Goal: Transaction & Acquisition: Purchase product/service

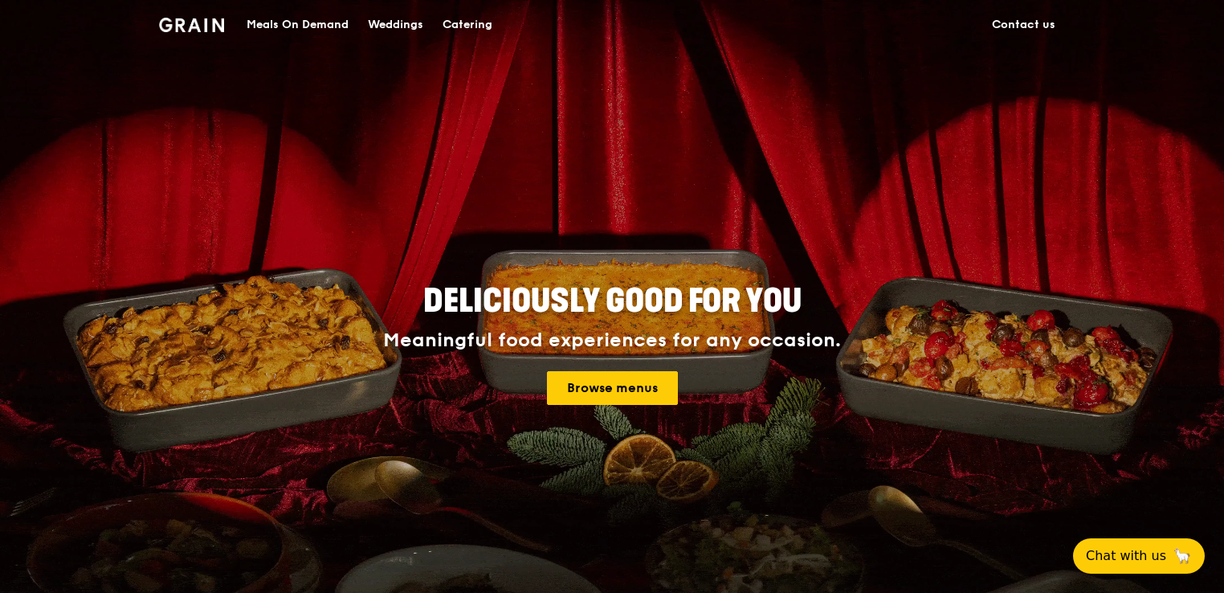
click at [1041, 24] on link "Contact us" at bounding box center [1023, 25] width 83 height 48
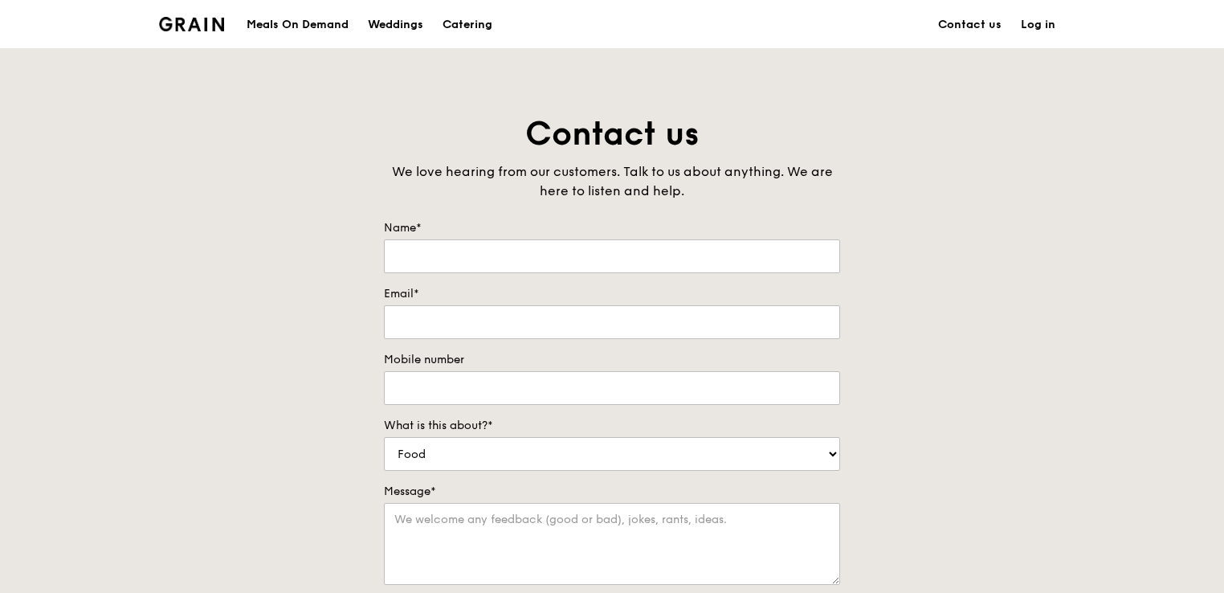
click at [1027, 21] on link "Log in" at bounding box center [1038, 25] width 54 height 48
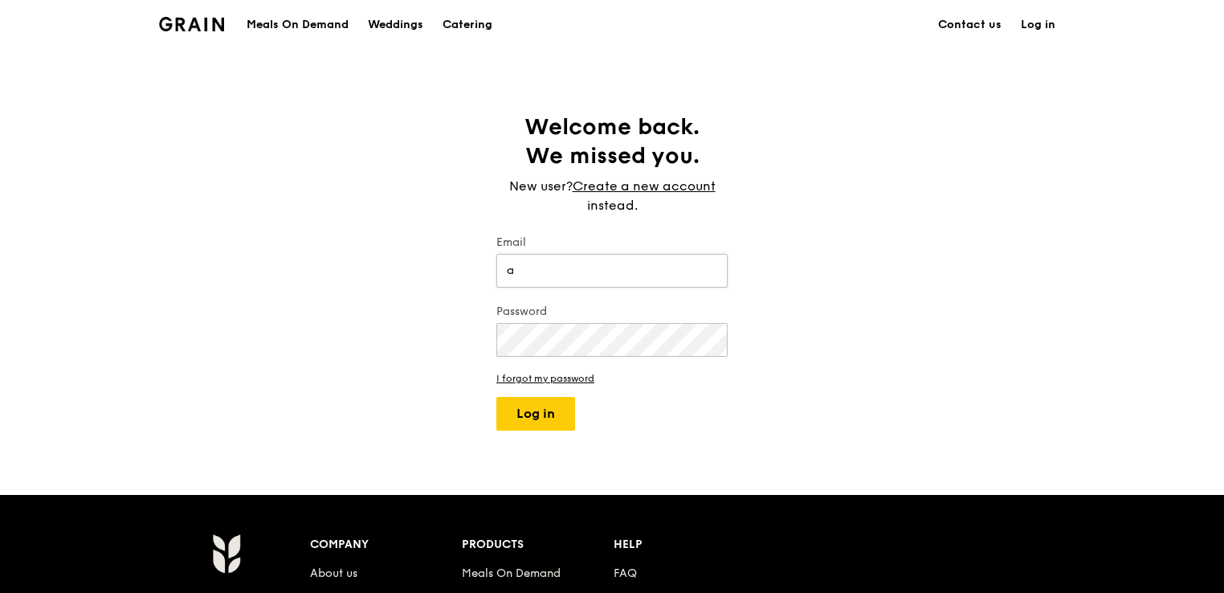
type input "[EMAIL_ADDRESS][DOMAIN_NAME]"
click at [496, 397] on button "Log in" at bounding box center [535, 414] width 79 height 34
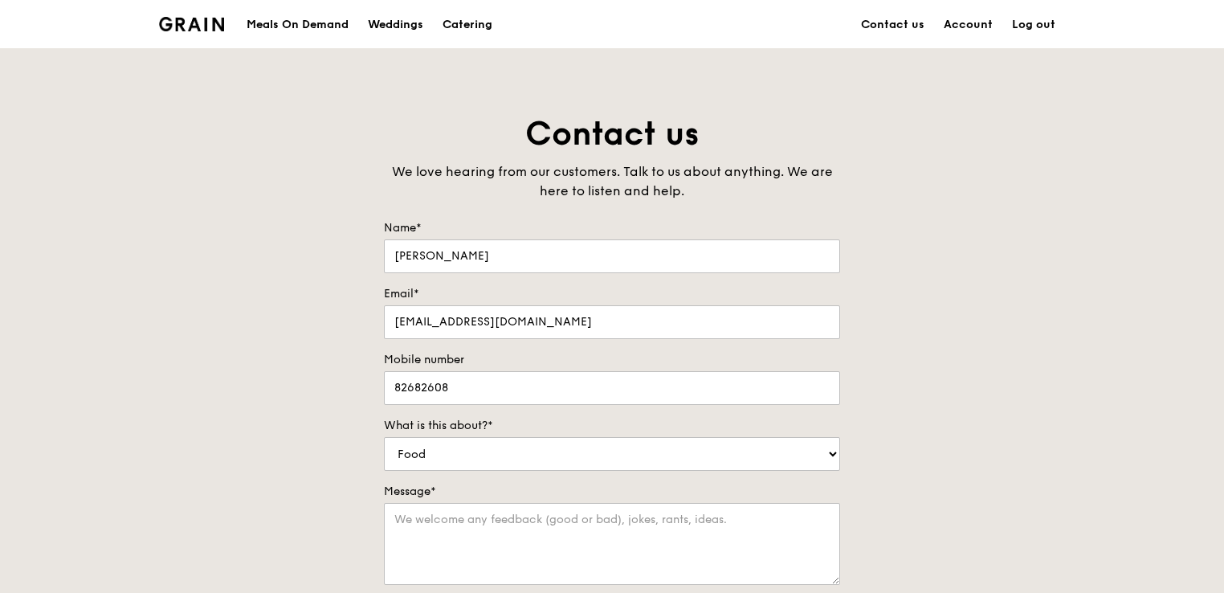
click at [320, 27] on div "Meals On Demand" at bounding box center [298, 25] width 102 height 48
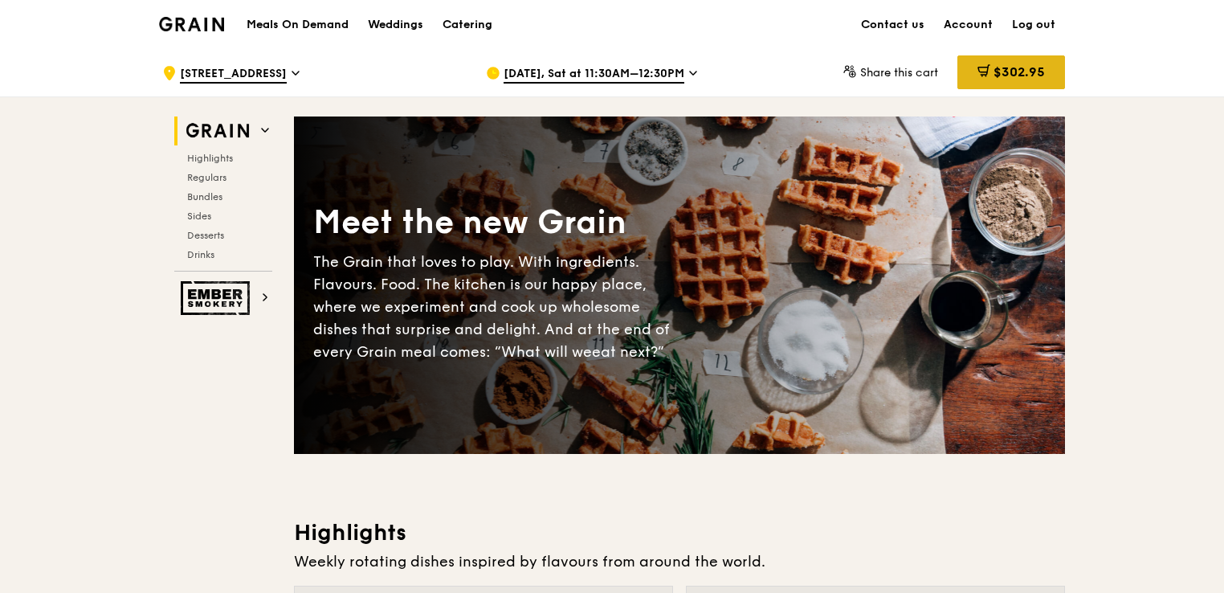
click at [1008, 76] on span "$302.95" at bounding box center [1019, 71] width 51 height 15
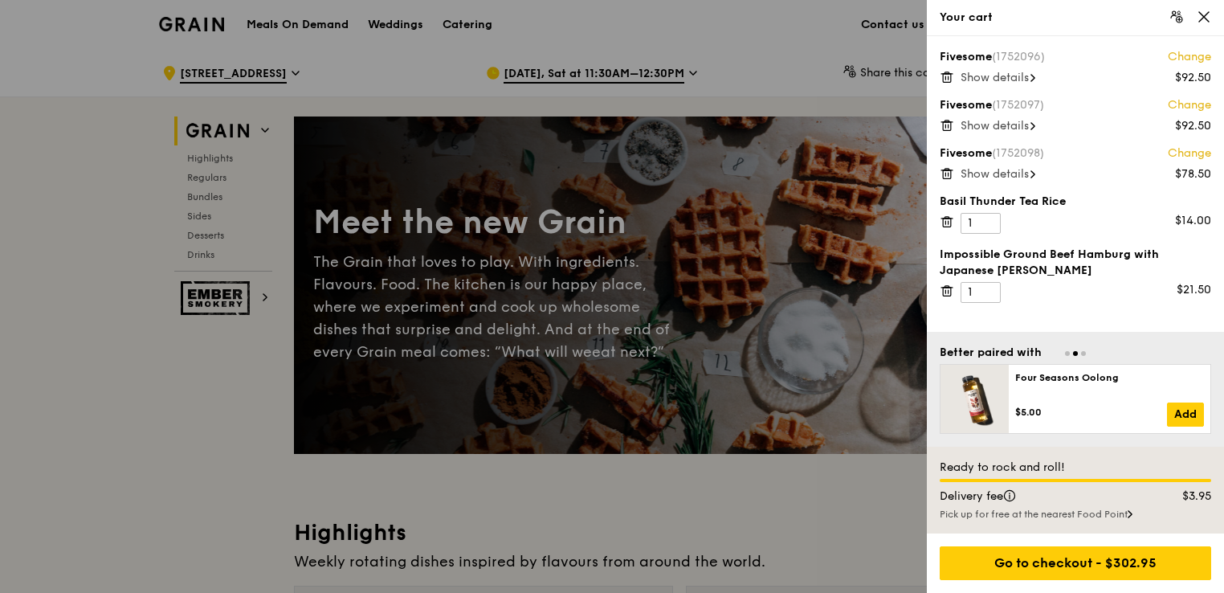
scroll to position [80, 0]
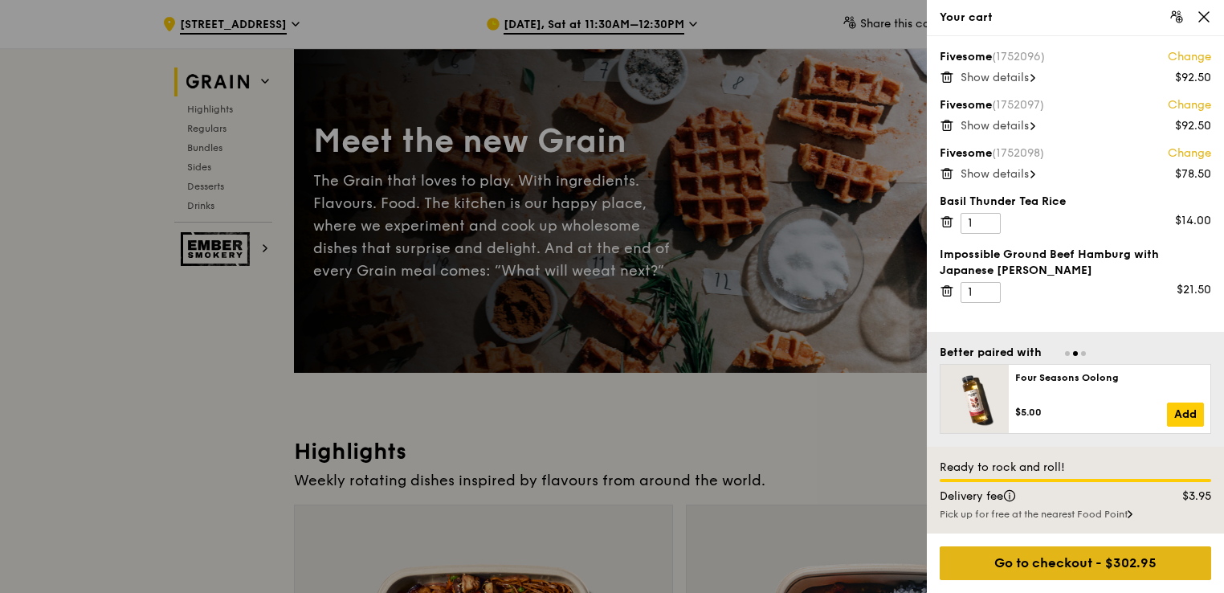
click at [1057, 550] on div "Go to checkout - $302.95" at bounding box center [1076, 563] width 272 height 34
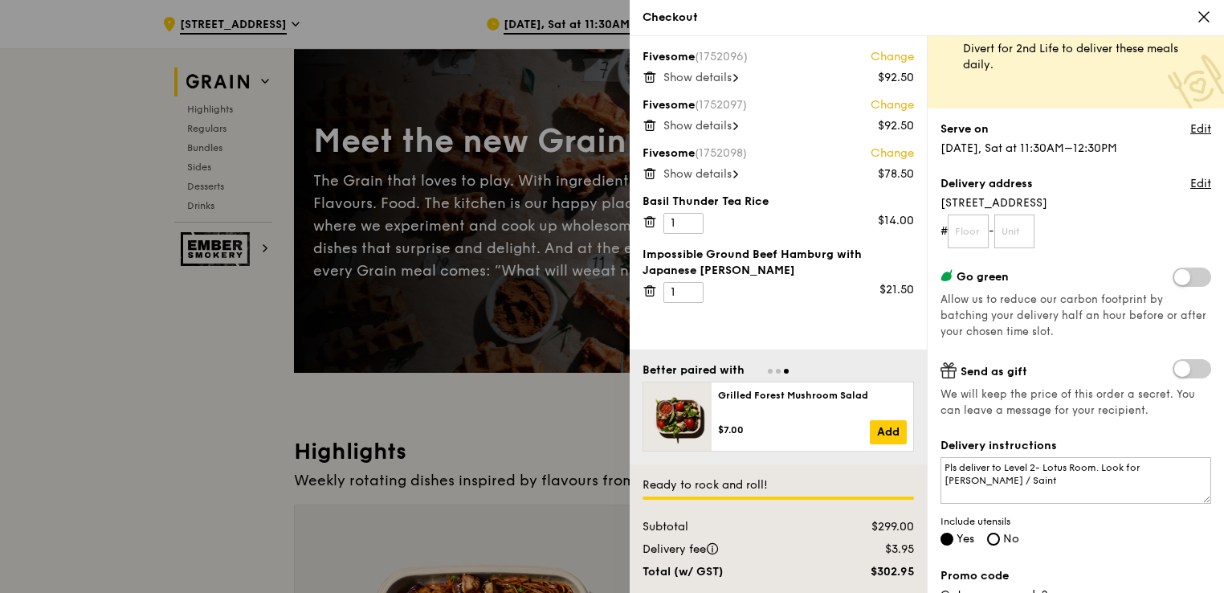
scroll to position [161, 0]
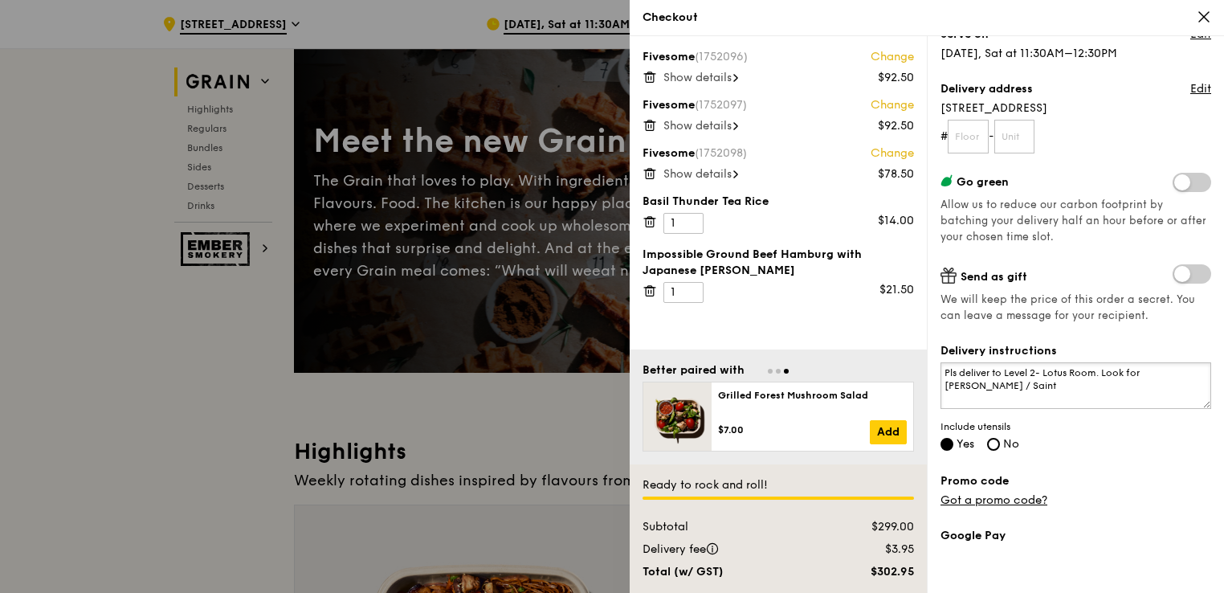
click at [1068, 390] on textarea "Pls deliver to Level 2- Lotus Room. Look for [PERSON_NAME] / Saint" at bounding box center [1076, 385] width 271 height 47
click at [1068, 390] on textarea "Pls deliver to Level 2- Lotus Room. Look for [PERSON_NAME] / Saint. M" at bounding box center [1076, 385] width 271 height 47
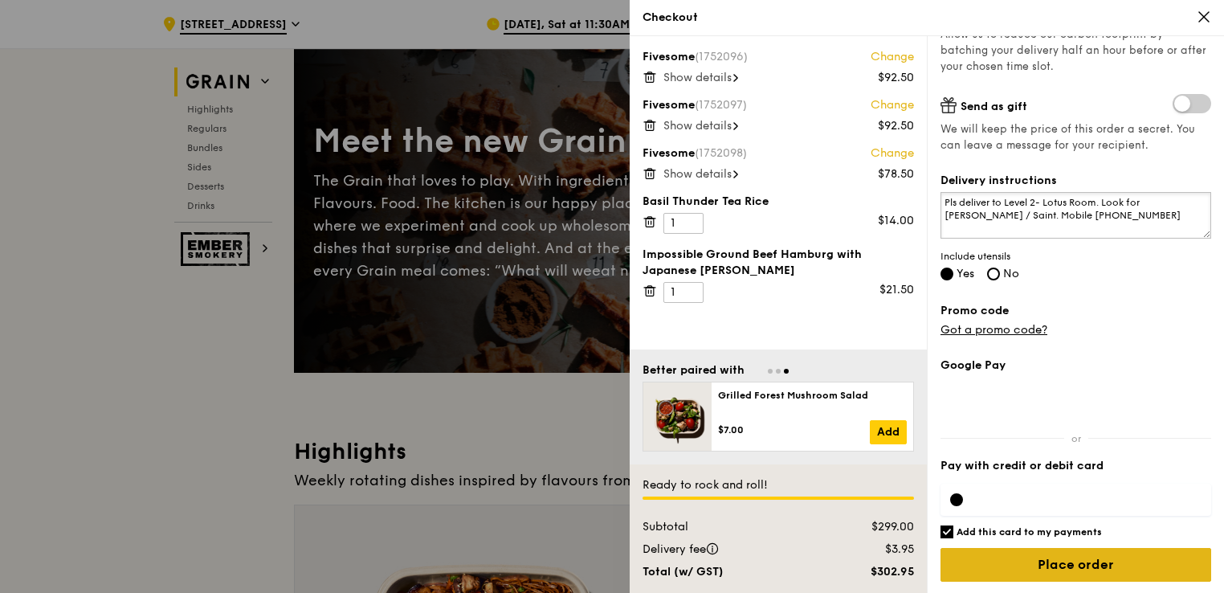
type textarea "Pls deliver to Level 2- Lotus Room. Look for [PERSON_NAME] / Saint. Mobile [PHO…"
click at [995, 552] on input "Place order" at bounding box center [1076, 565] width 271 height 34
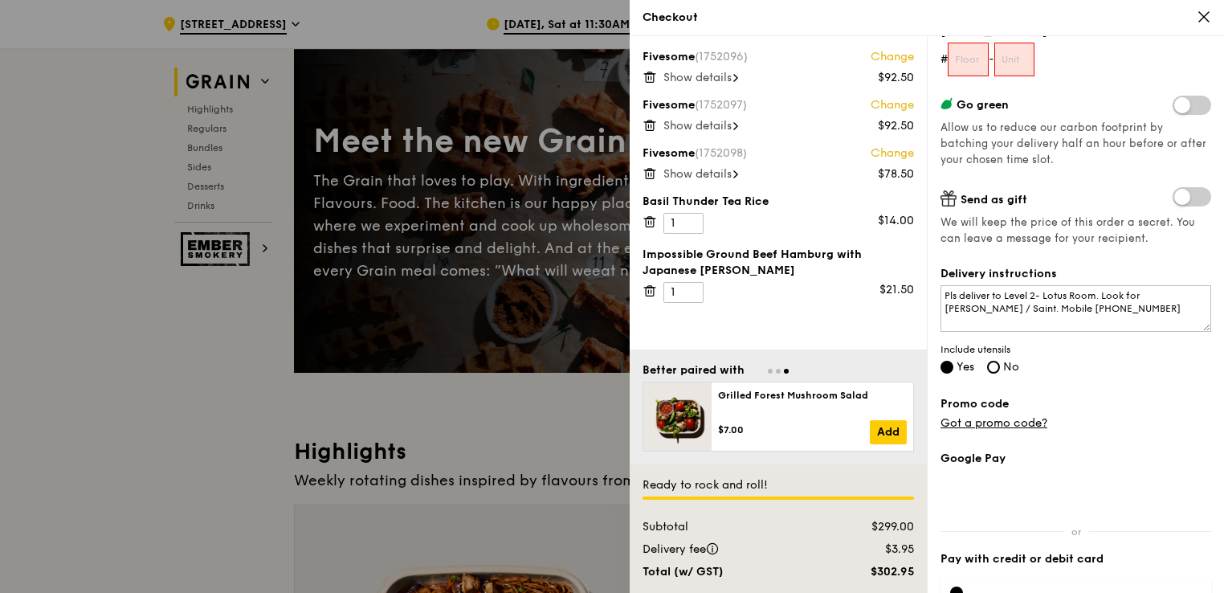
scroll to position [77, 0]
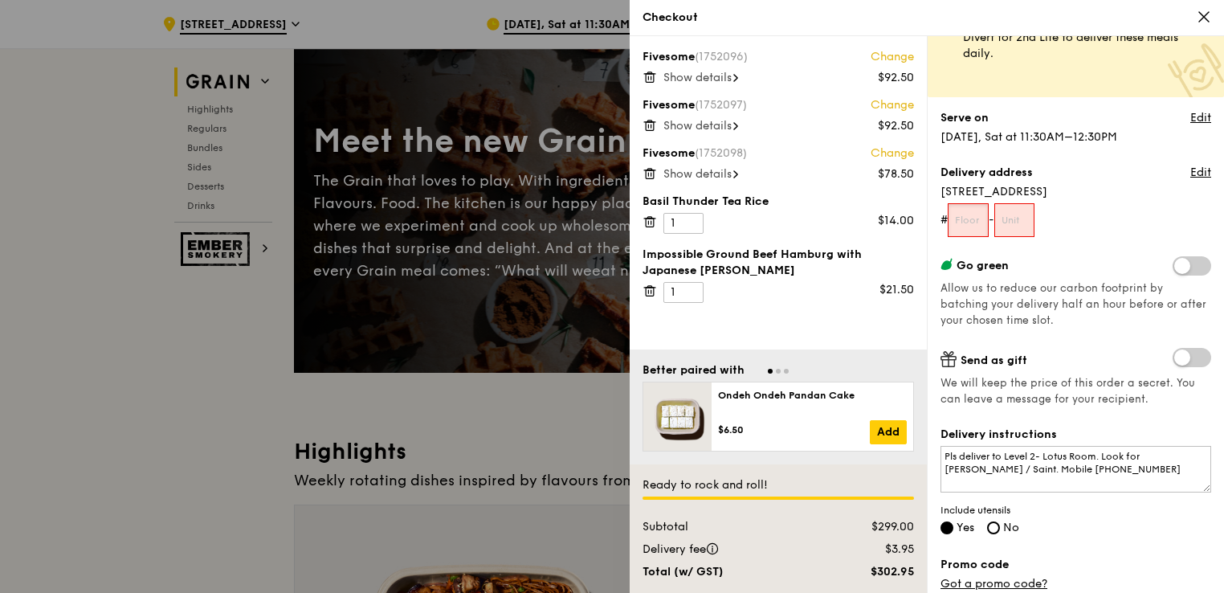
click at [973, 228] on input "text" at bounding box center [968, 220] width 41 height 34
type input "01"
click at [1003, 224] on input "text" at bounding box center [1015, 220] width 41 height 34
type input "01"
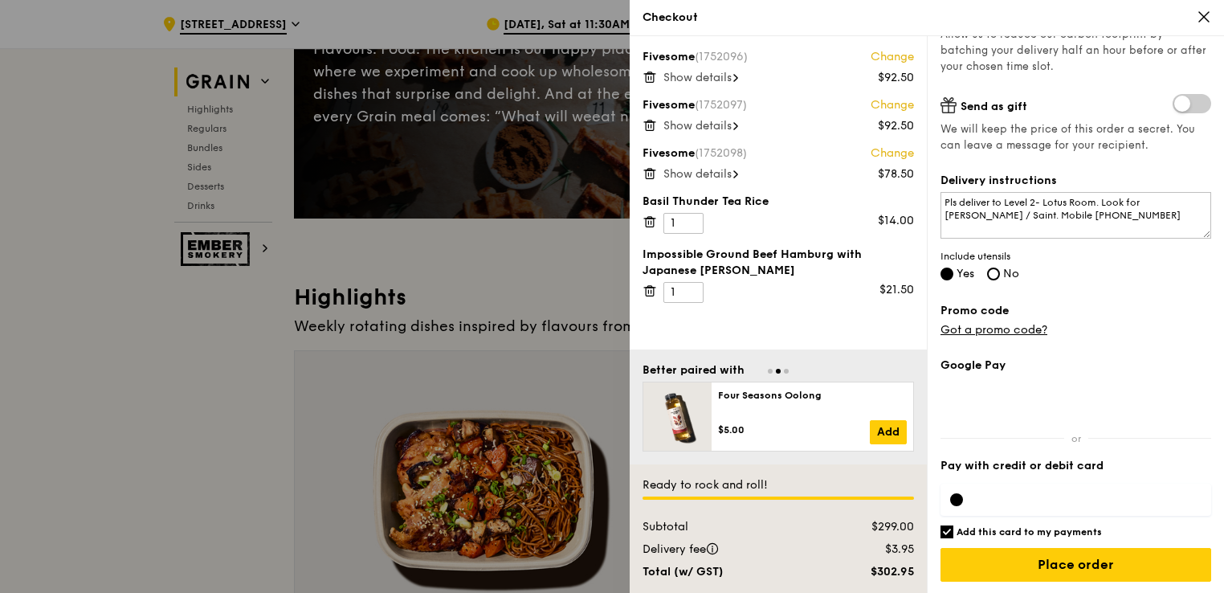
scroll to position [241, 0]
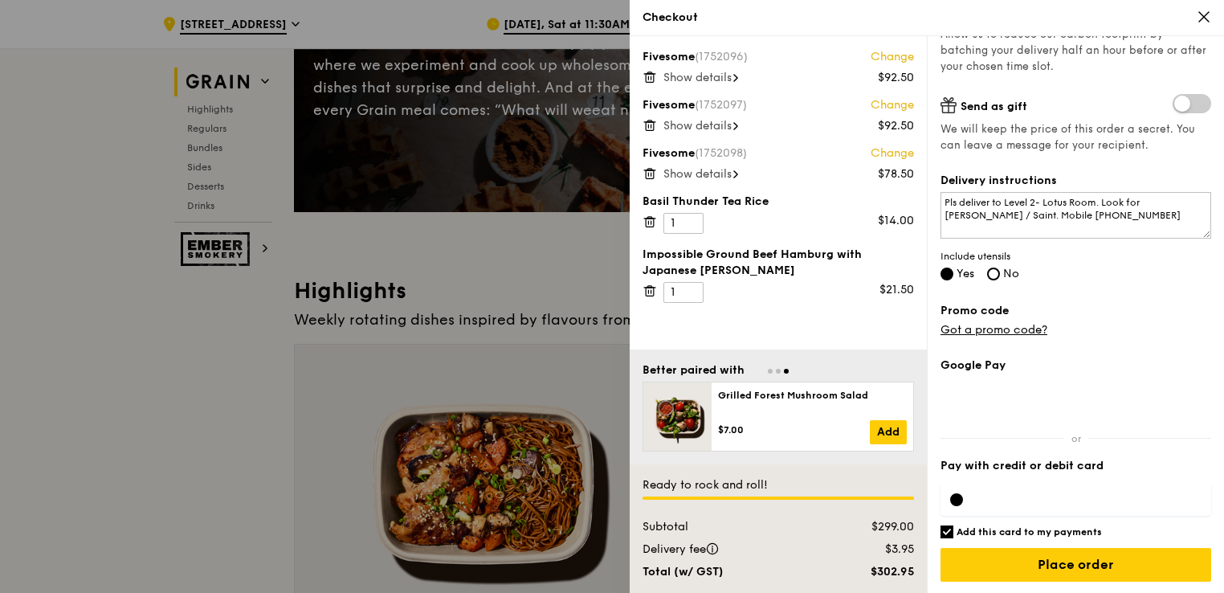
click at [952, 532] on input "Add this card to my payments" at bounding box center [947, 531] width 13 height 13
checkbox input "false"
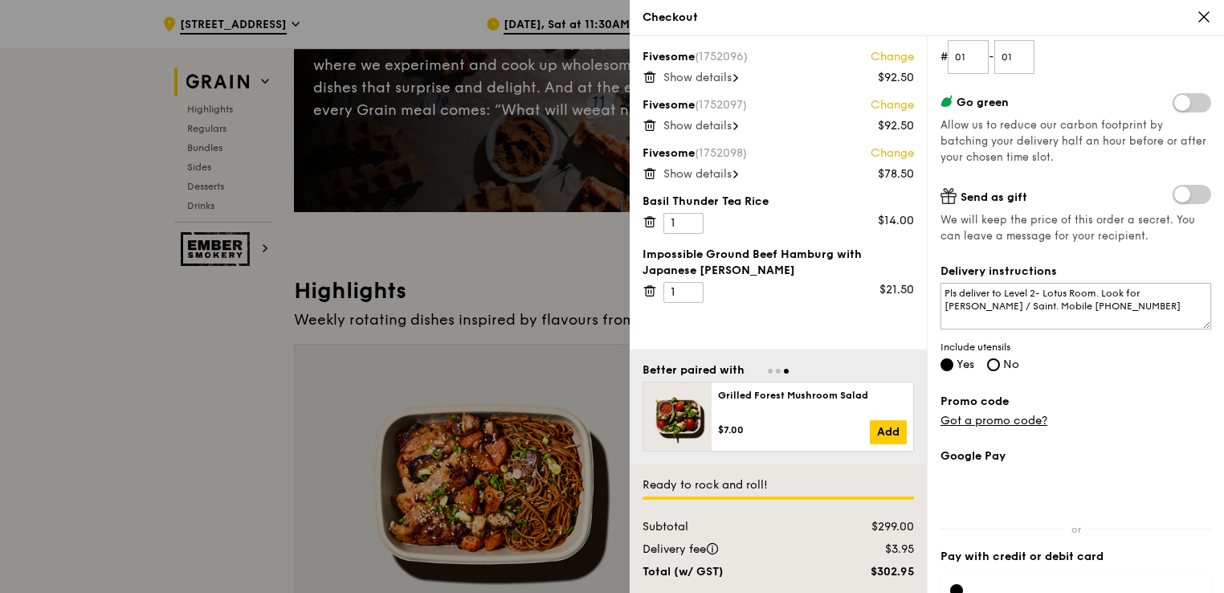
scroll to position [170, 0]
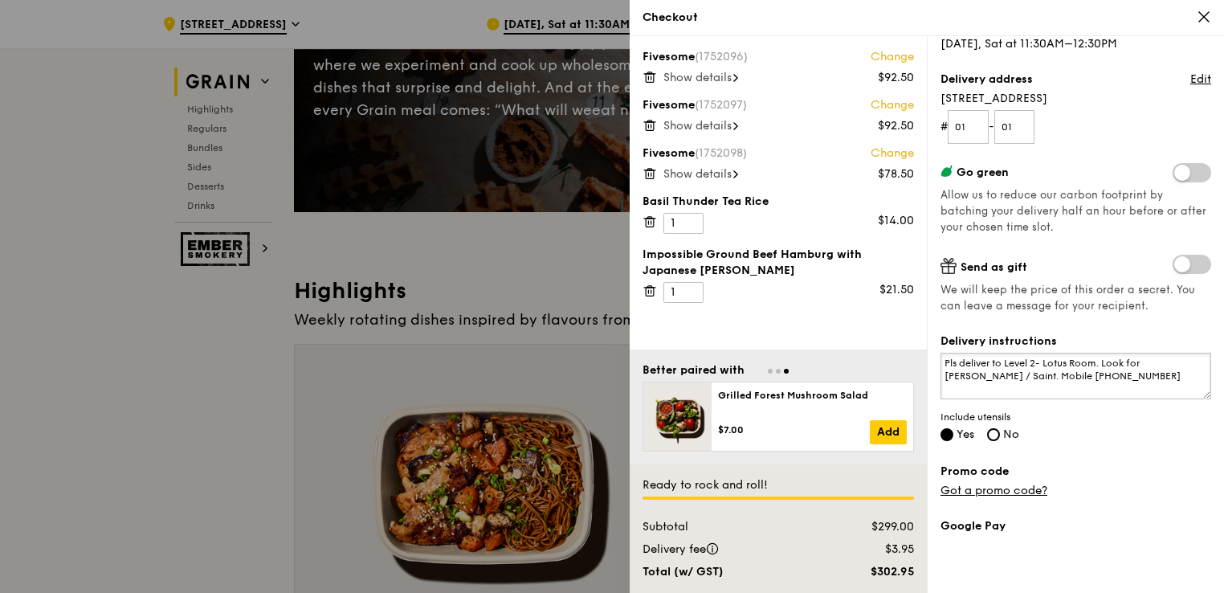
click at [1080, 375] on textarea "Pls deliver to Level 2- Lotus Room. Look for [PERSON_NAME] / Saint. Mobile [PHO…" at bounding box center [1076, 376] width 271 height 47
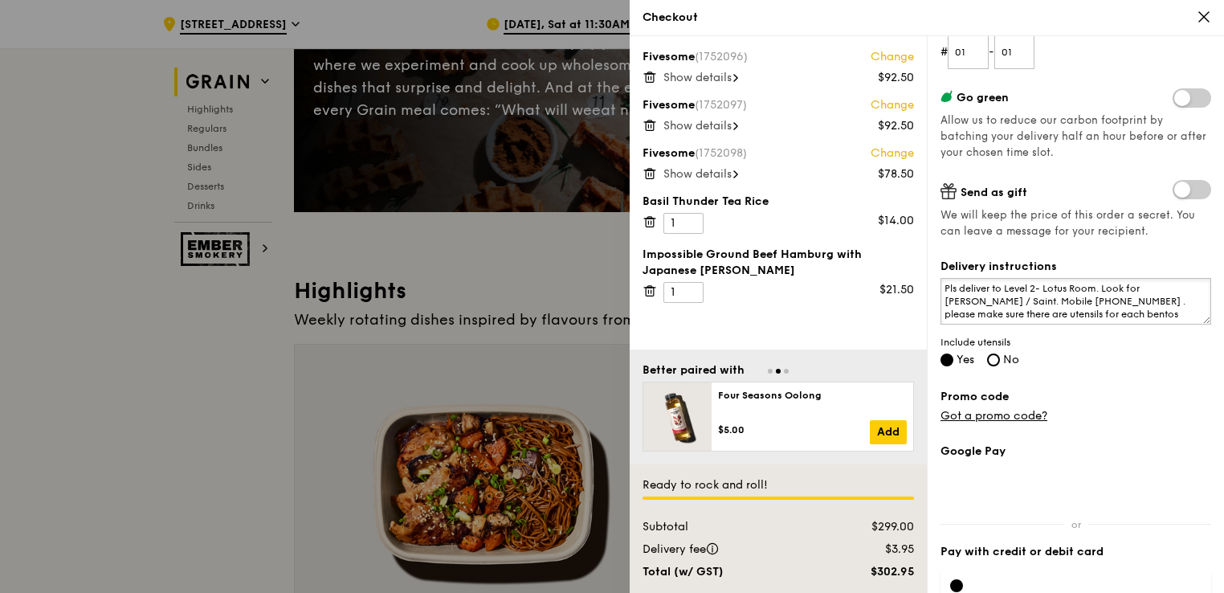
scroll to position [331, 0]
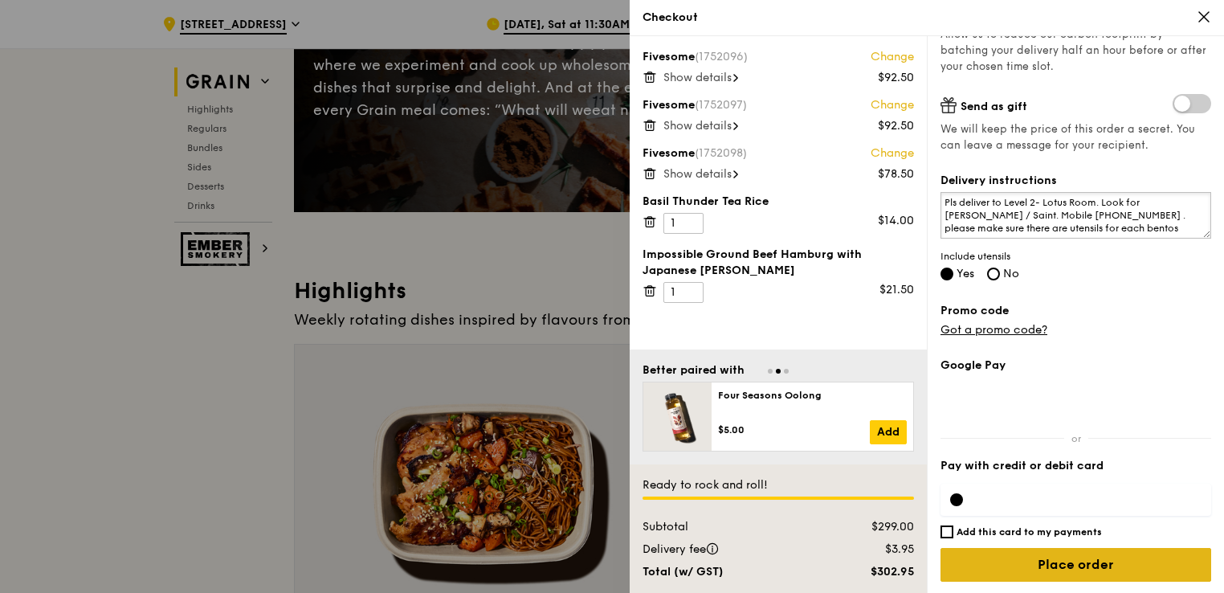
type textarea "Pls deliver to Level 2- Lotus Room. Look for [PERSON_NAME] / Saint. Mobile [PHO…"
click at [1048, 562] on input "Place order" at bounding box center [1076, 565] width 271 height 34
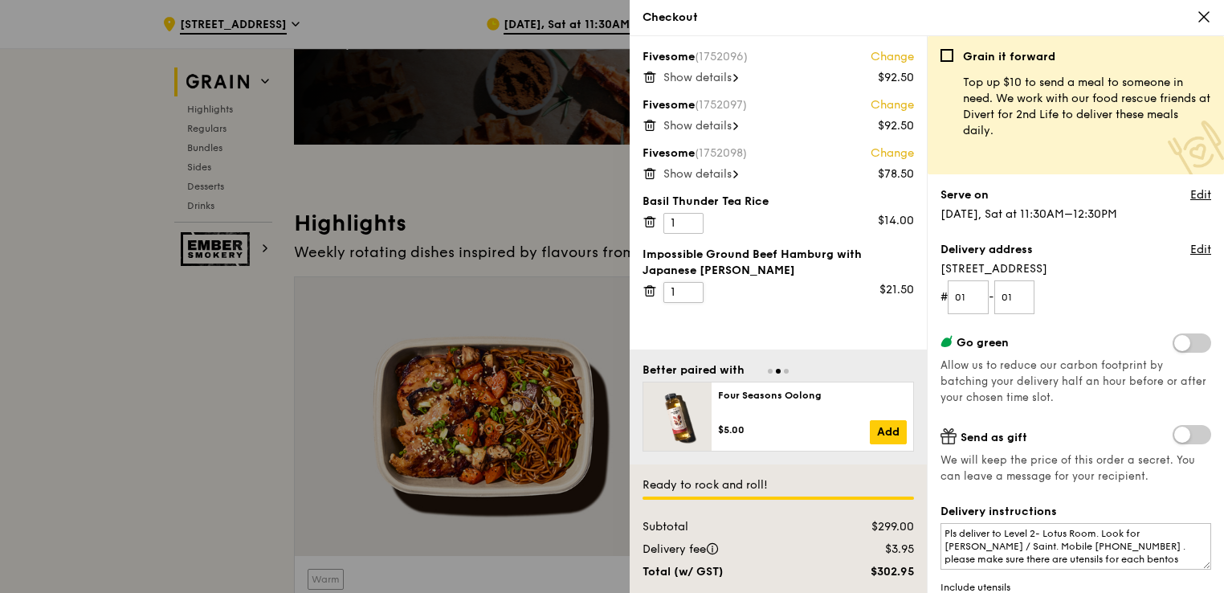
scroll to position [402, 0]
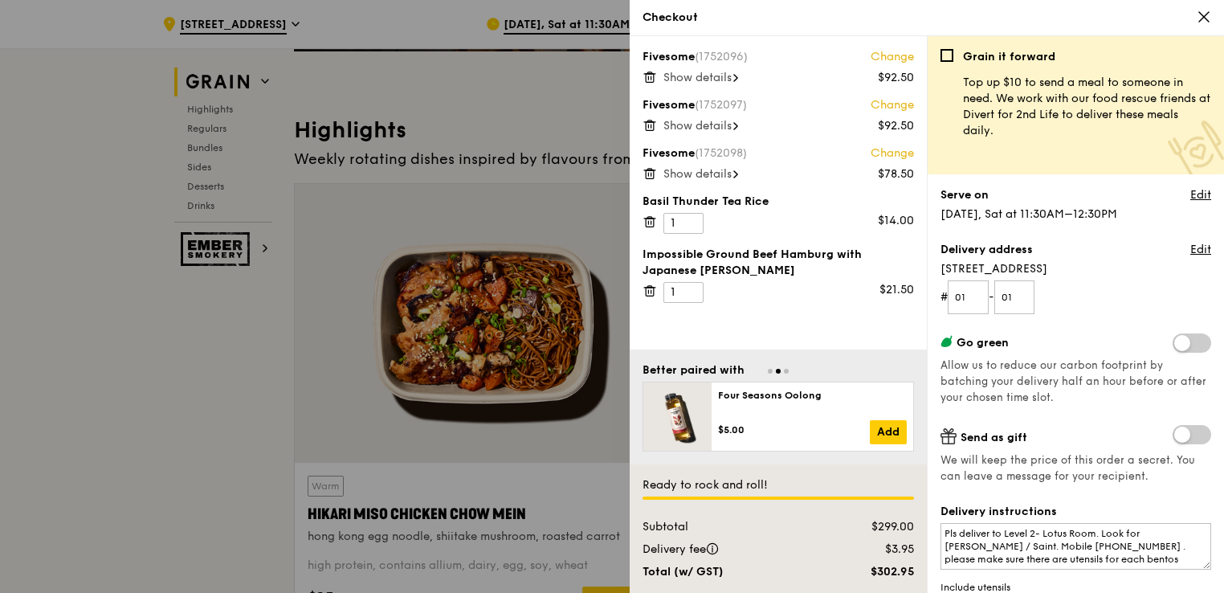
click at [681, 151] on div "Fivesome (1752098) Change" at bounding box center [779, 153] width 272 height 16
click at [691, 171] on span "Show details" at bounding box center [698, 174] width 68 height 14
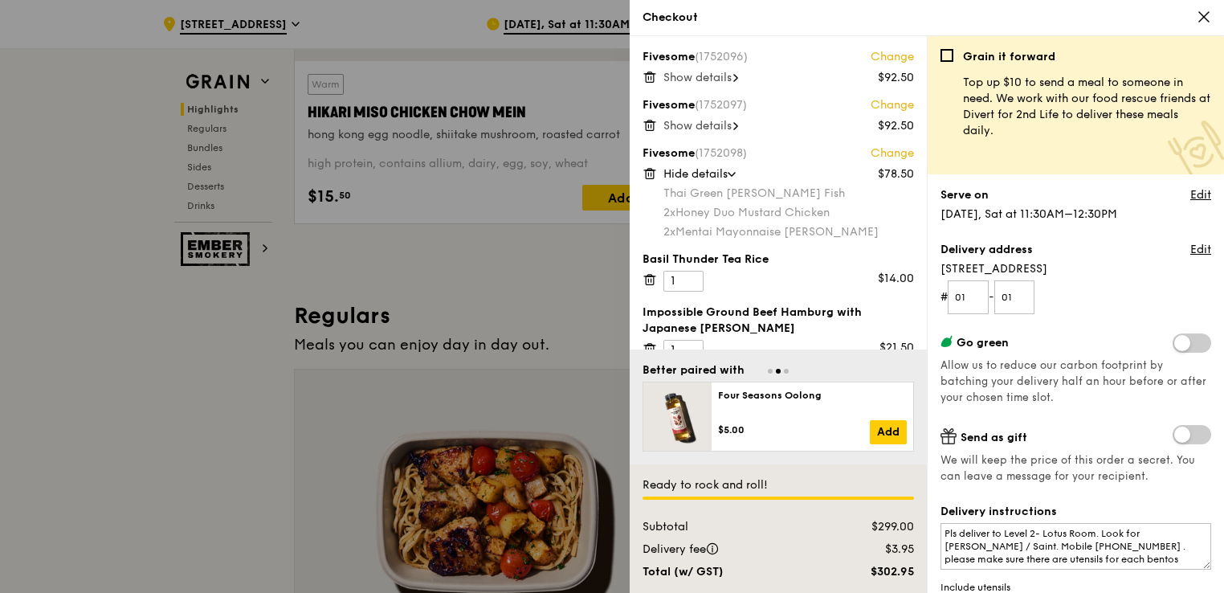
scroll to position [964, 0]
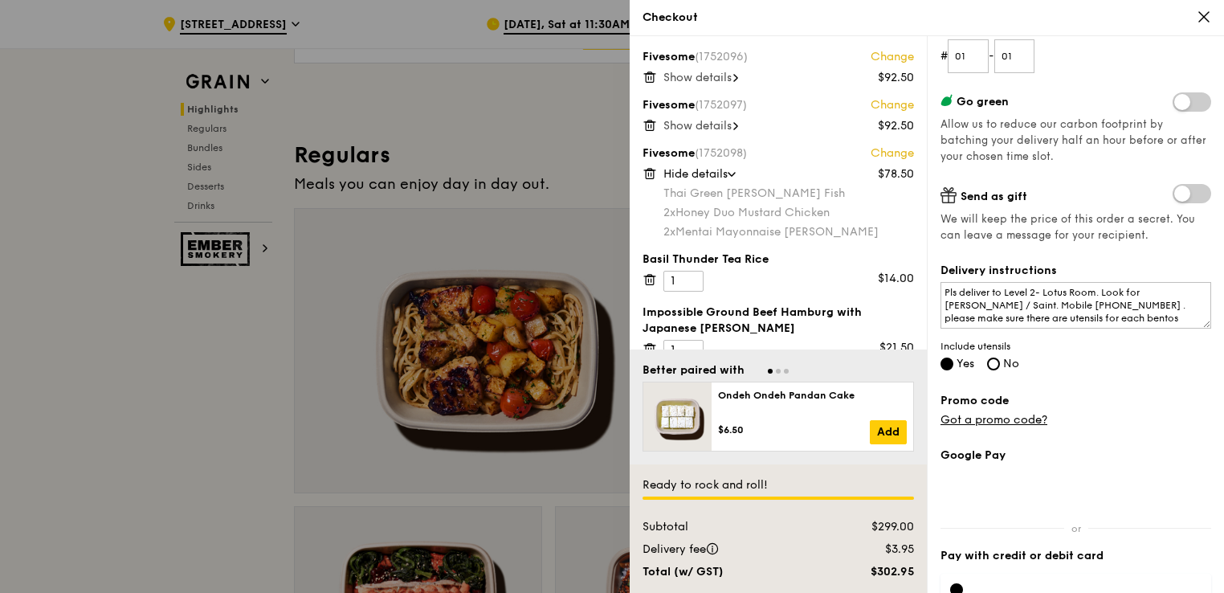
click at [1022, 578] on div at bounding box center [1076, 590] width 271 height 32
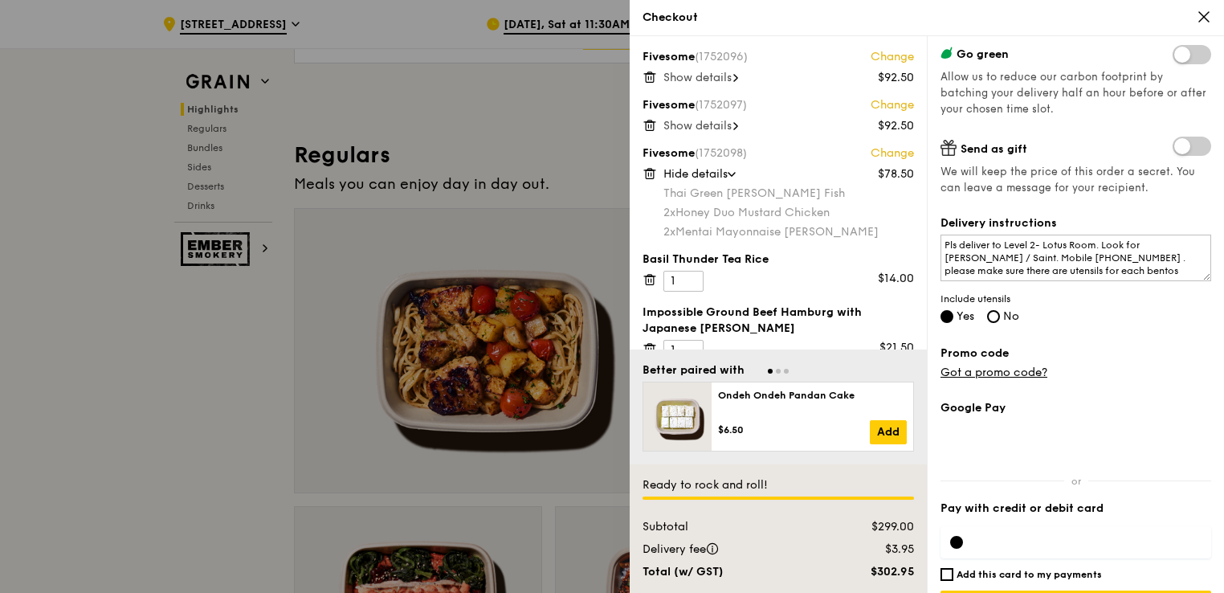
scroll to position [331, 0]
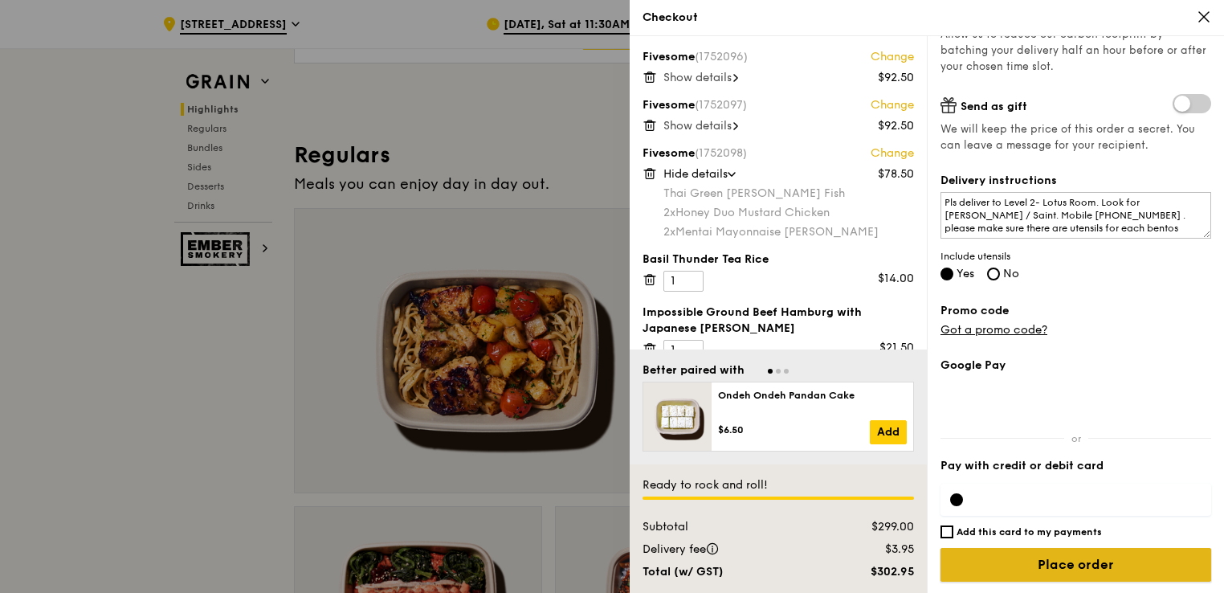
click at [1057, 558] on input "Place order" at bounding box center [1076, 565] width 271 height 34
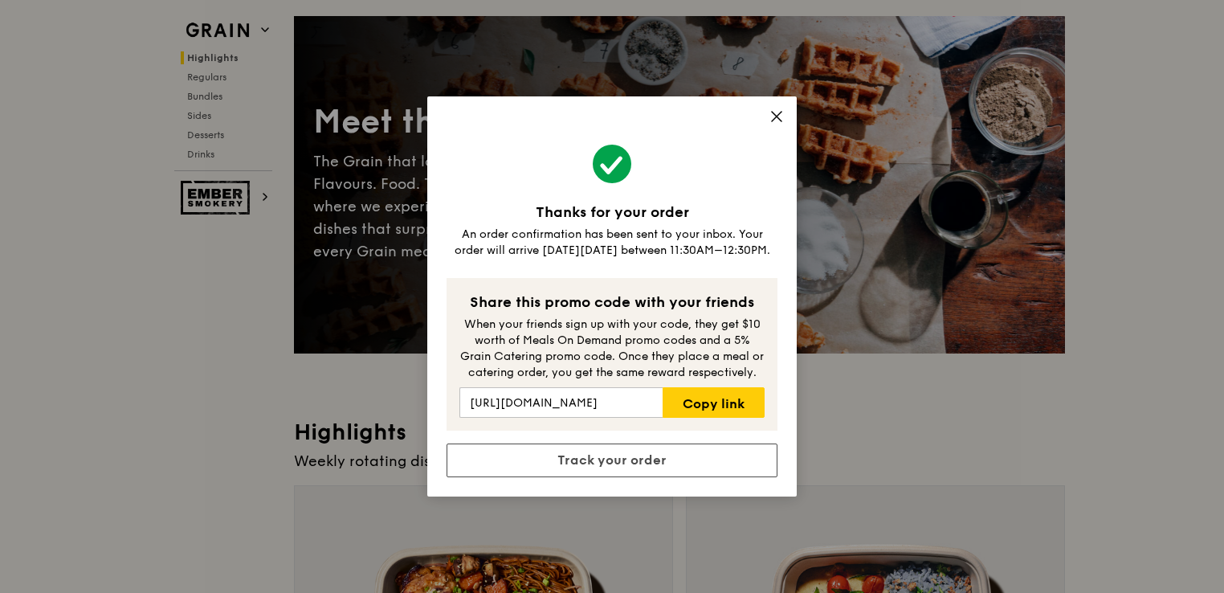
scroll to position [0, 0]
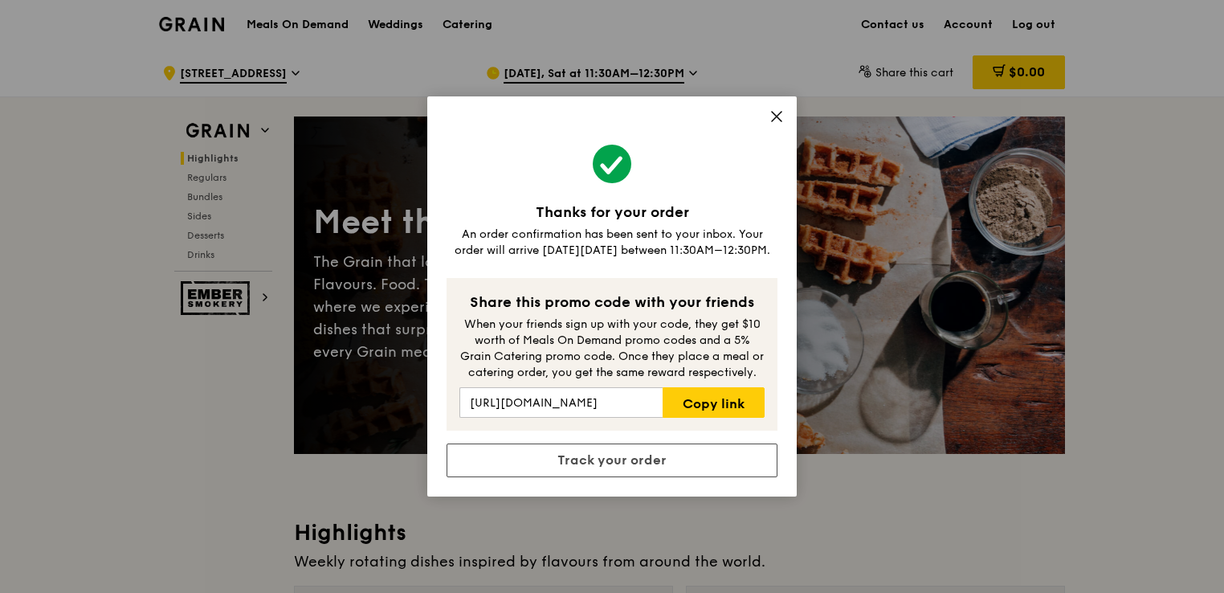
click at [780, 120] on icon at bounding box center [777, 117] width 10 height 10
